Goal: Task Accomplishment & Management: Manage account settings

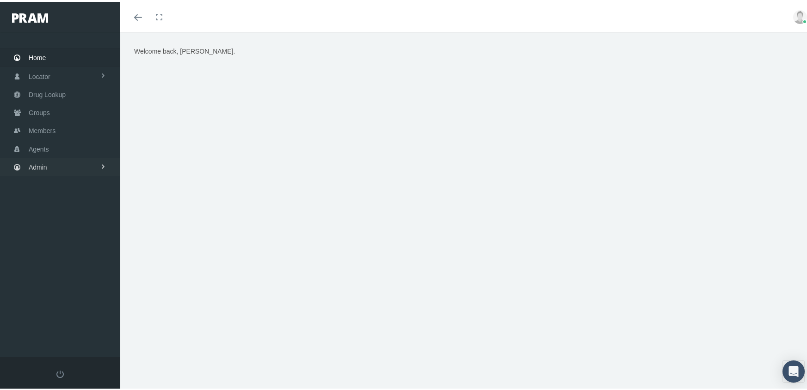
click at [26, 158] on link "Admin" at bounding box center [60, 165] width 120 height 18
click at [71, 313] on span "Eligibility File Uploads" at bounding box center [69, 321] width 63 height 16
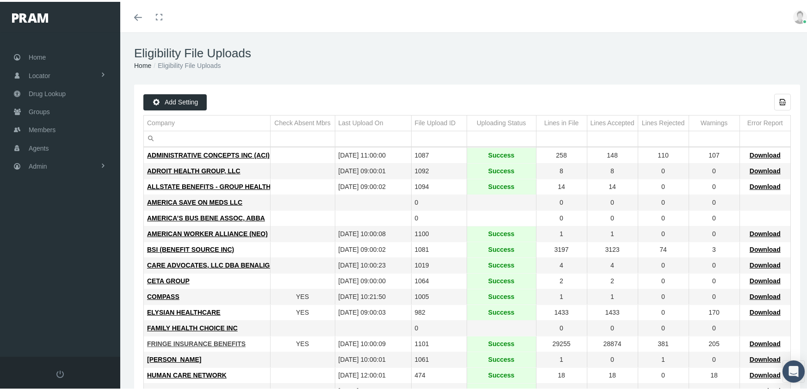
click at [171, 342] on span "FRINGE INSURANCE BENEFITS" at bounding box center [196, 341] width 98 height 7
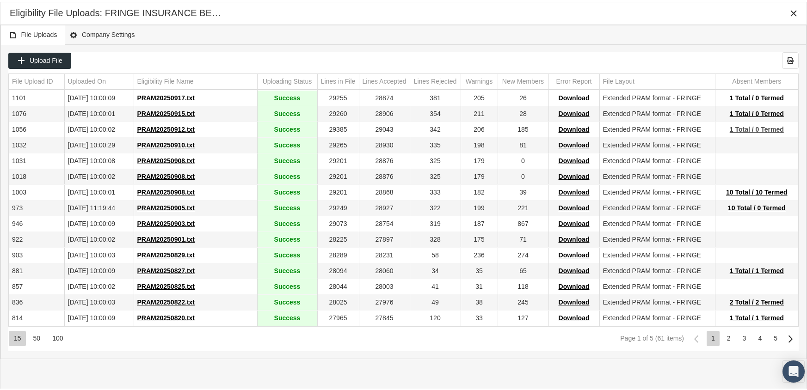
click at [747, 126] on span "1 Total / 0 Termed" at bounding box center [757, 127] width 54 height 7
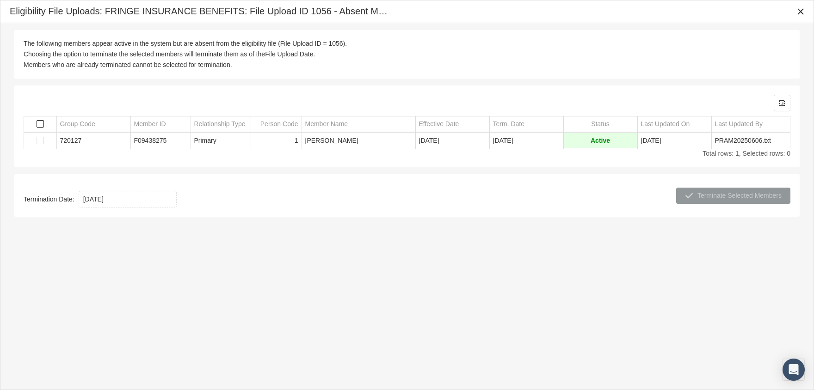
click at [41, 120] on span "Select all" at bounding box center [40, 123] width 7 height 7
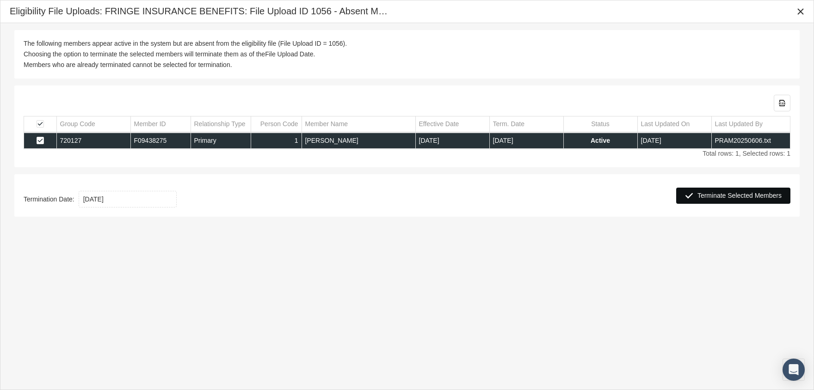
click at [746, 195] on span "Terminate Selected Members" at bounding box center [739, 195] width 84 height 7
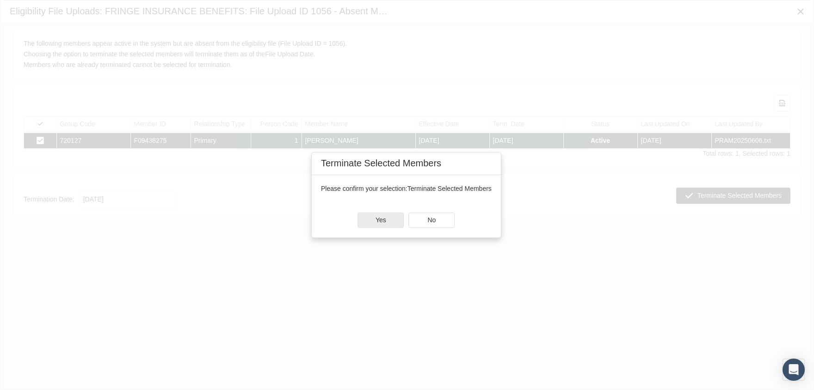
click at [390, 216] on div "Yes" at bounding box center [380, 220] width 45 height 14
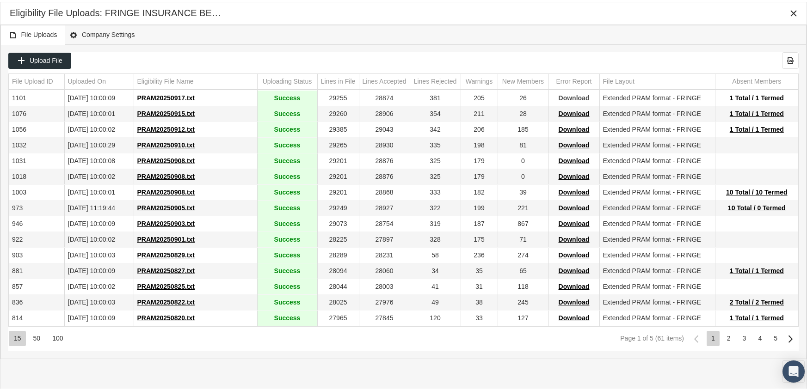
click at [577, 93] on span "Download" at bounding box center [574, 95] width 31 height 7
click at [567, 26] on div "File Uploads Company Settings" at bounding box center [403, 33] width 806 height 20
click at [796, 8] on icon "Close" at bounding box center [793, 11] width 8 height 8
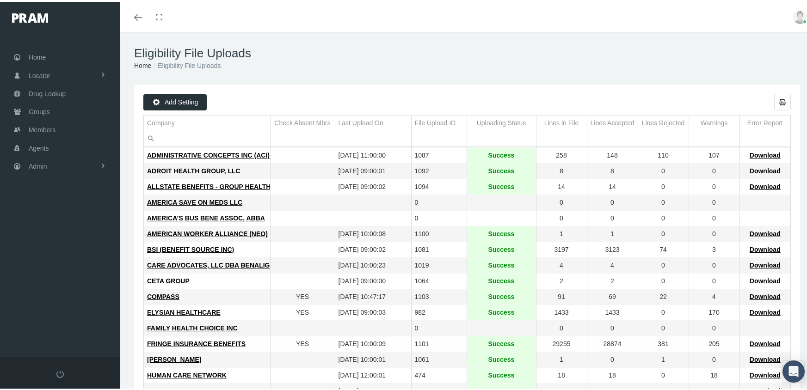
click at [196, 163] on td "ADROIT HEALTH GROUP, LLC" at bounding box center [207, 170] width 126 height 16
click at [195, 167] on span "ADROIT HEALTH GROUP, LLC" at bounding box center [193, 169] width 93 height 7
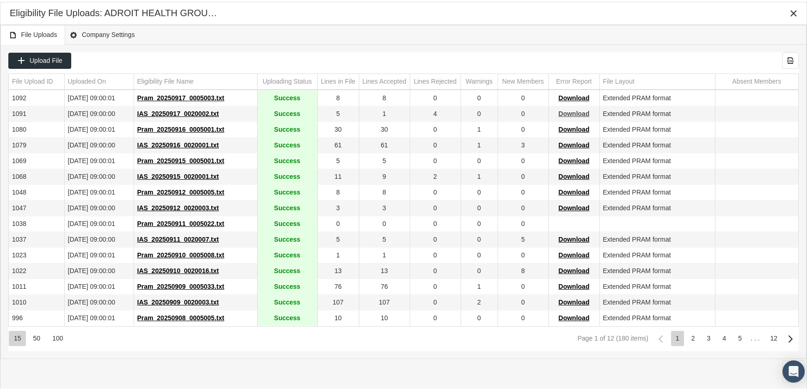
click at [573, 113] on span "Download" at bounding box center [574, 111] width 31 height 7
click at [563, 34] on div "File Uploads Company Settings" at bounding box center [403, 33] width 806 height 20
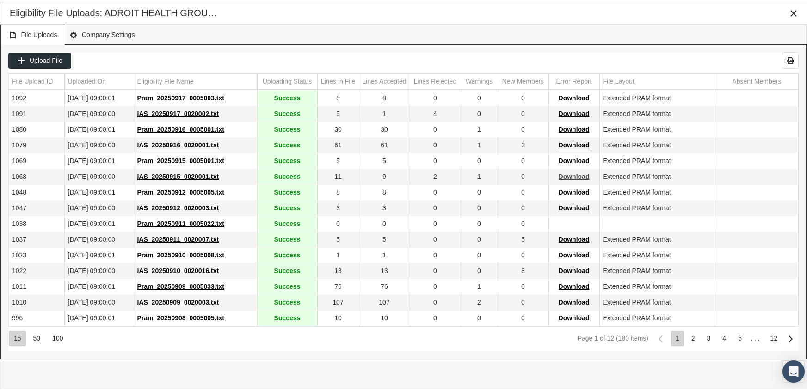
click at [576, 176] on span "Download" at bounding box center [574, 174] width 31 height 7
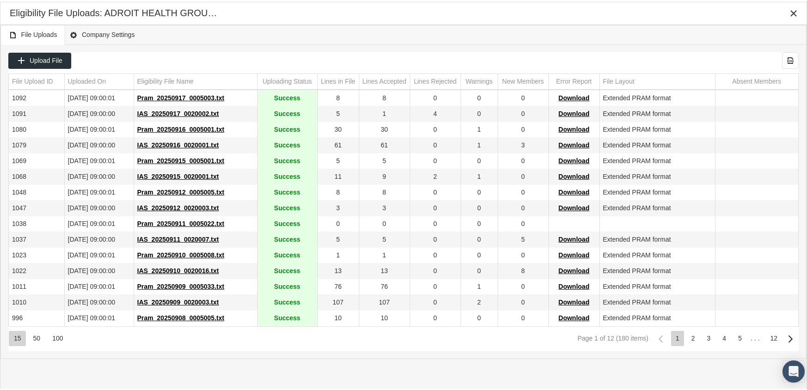
click at [516, 36] on div "File Uploads Company Settings" at bounding box center [403, 33] width 806 height 20
